Goal: Navigation & Orientation: Find specific page/section

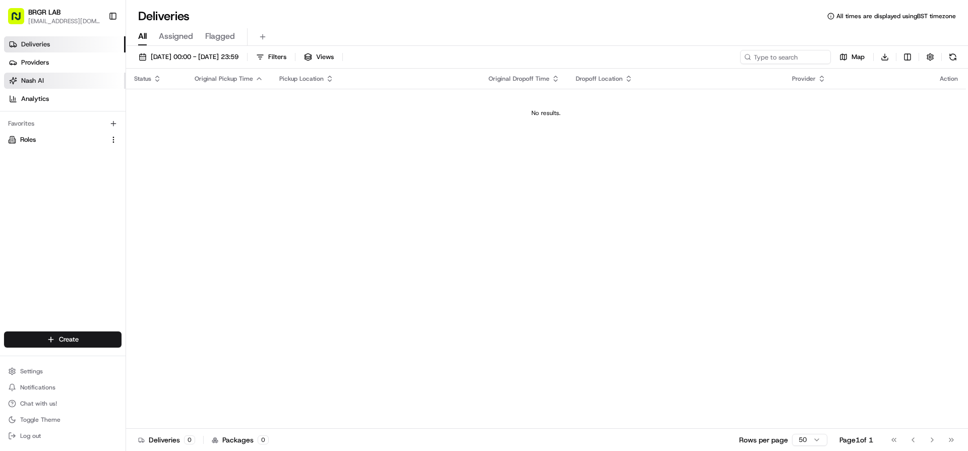
click at [38, 84] on span "Nash AI" at bounding box center [32, 80] width 23 height 9
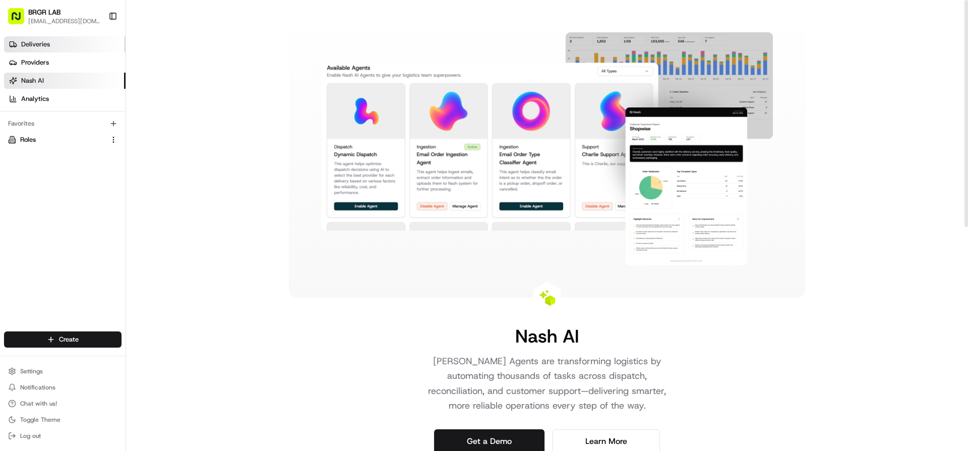
click at [41, 48] on span "Deliveries" at bounding box center [35, 44] width 29 height 9
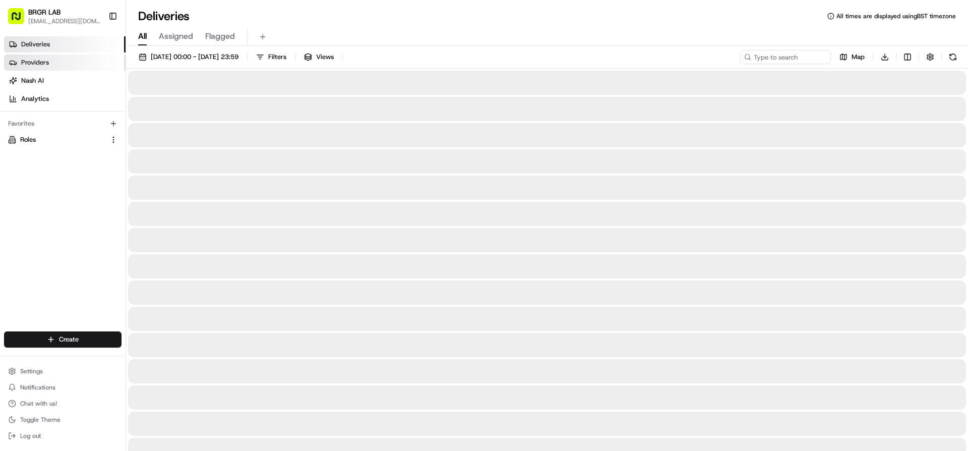
click at [37, 60] on span "Providers" at bounding box center [35, 62] width 28 height 9
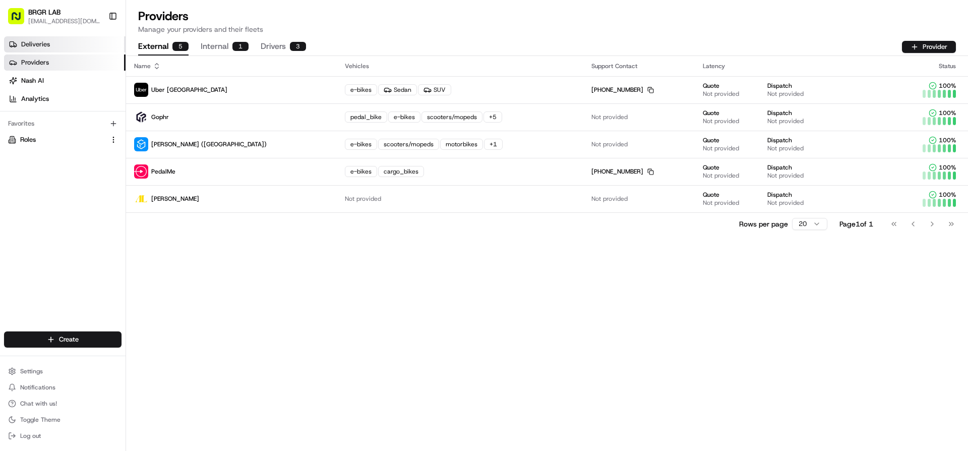
click at [41, 46] on span "Deliveries" at bounding box center [35, 44] width 29 height 9
